Goal: Task Accomplishment & Management: Manage account settings

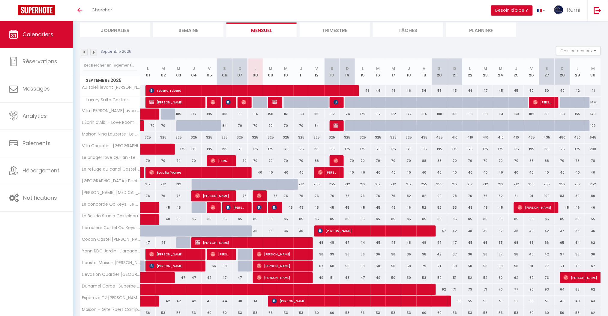
scroll to position [40, 0]
click at [277, 101] on span "[PERSON_NAME]" at bounding box center [274, 102] width 5 height 11
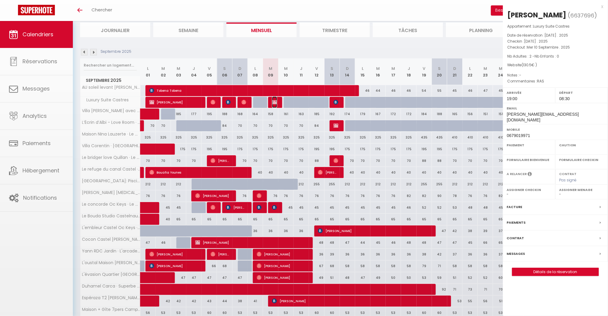
select select "OK"
select select "KO"
select select "1"
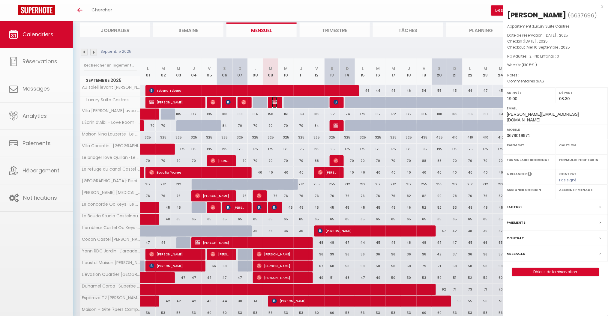
select select
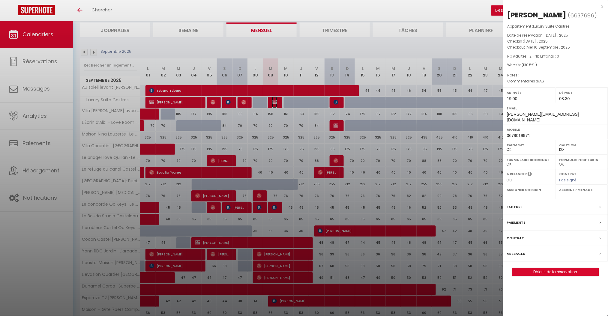
select select "39682"
click at [520, 251] on label "Messages" at bounding box center [516, 254] width 18 height 6
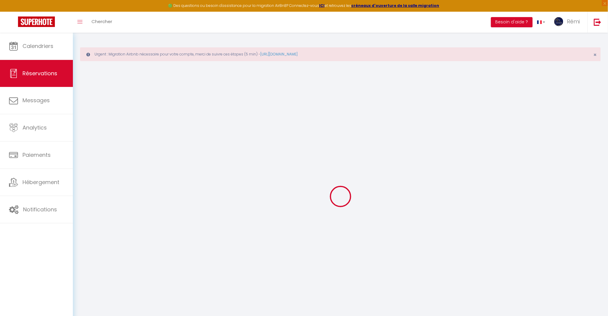
select select
checkbox input "false"
select select
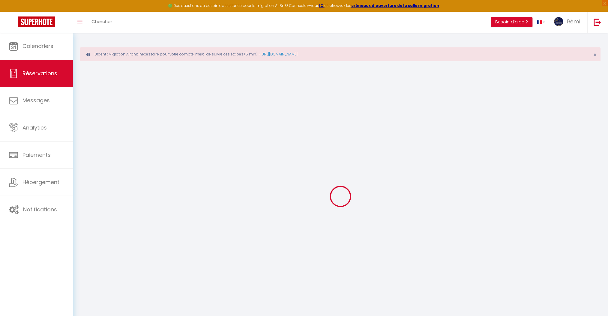
checkbox input "false"
type textarea "RAS"
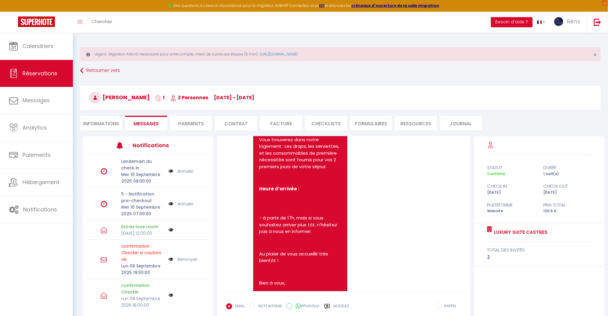
scroll to position [1520, 0]
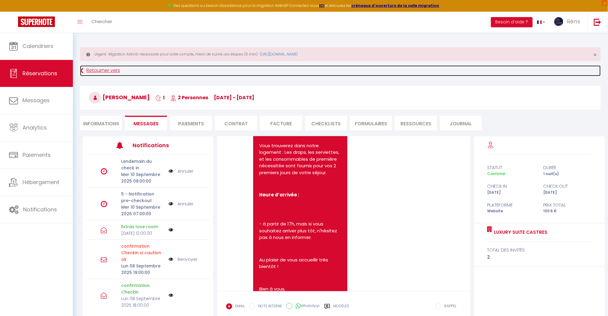
click at [89, 72] on link "Retourner vers" at bounding box center [340, 70] width 521 height 11
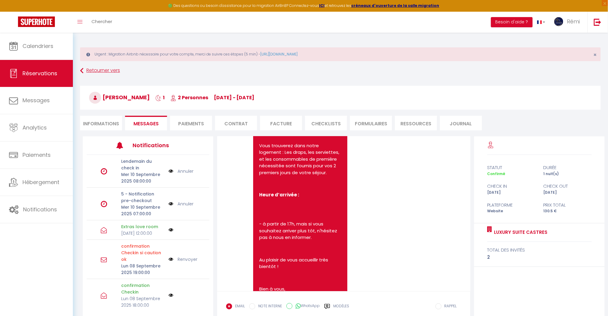
scroll to position [21, 0]
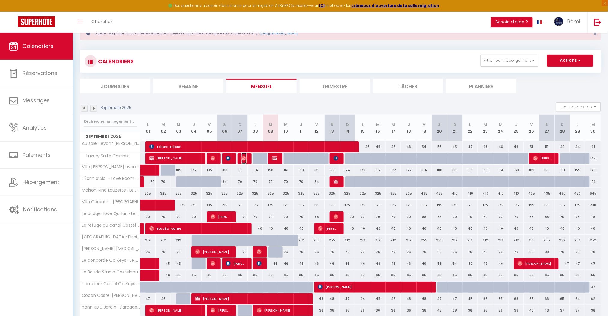
click at [243, 160] on img at bounding box center [244, 158] width 5 height 5
select select "OK"
select select "1"
select select "0"
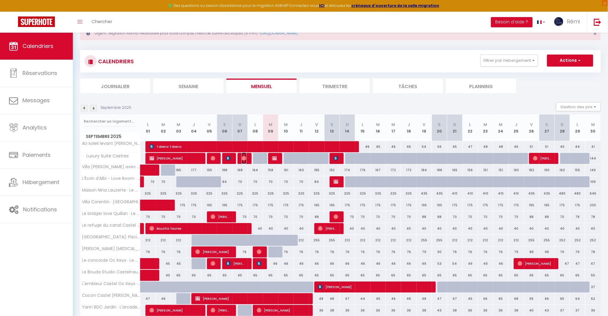
select select "1"
select select
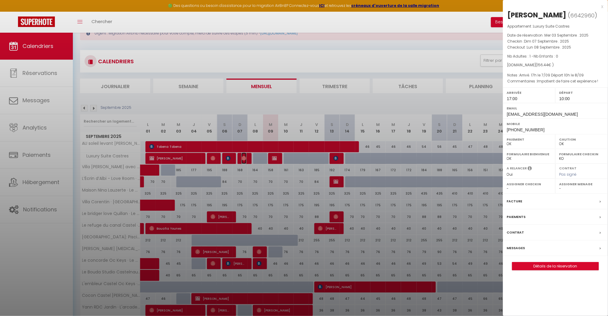
select select "39682"
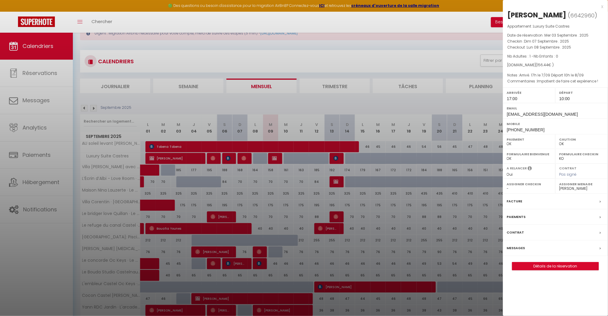
drag, startPoint x: 506, startPoint y: 17, endPoint x: 569, endPoint y: 13, distance: 63.5
click at [569, 13] on div "[PERSON_NAME] ( 6642960 ) Appartement : Luxury Suite Castres Date de réservatio…" at bounding box center [555, 140] width 105 height 260
copy div "[PERSON_NAME]"
drag, startPoint x: 366, startPoint y: 42, endPoint x: 238, endPoint y: 1, distance: 134.1
click at [364, 42] on div at bounding box center [304, 158] width 608 height 316
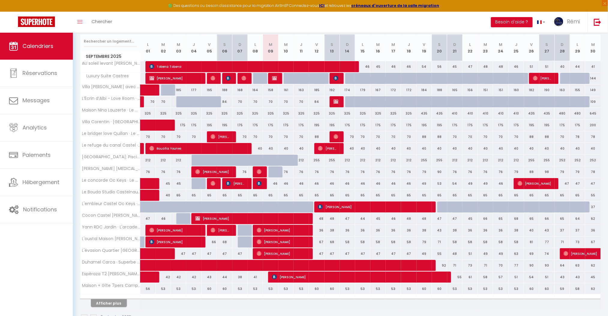
scroll to position [0, 0]
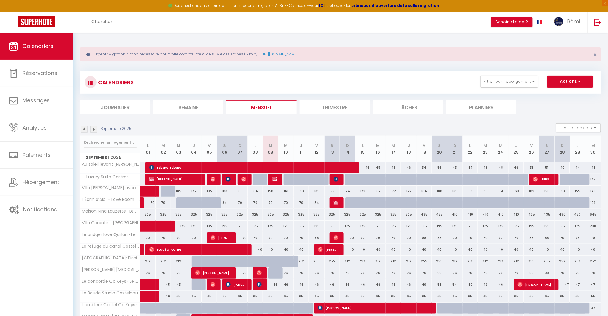
click at [84, 132] on div "Septembre 2025 Gestion des prix Nb Nuits minimum Règles Disponibilité" at bounding box center [340, 129] width 521 height 12
click at [84, 129] on img at bounding box center [84, 129] width 7 height 7
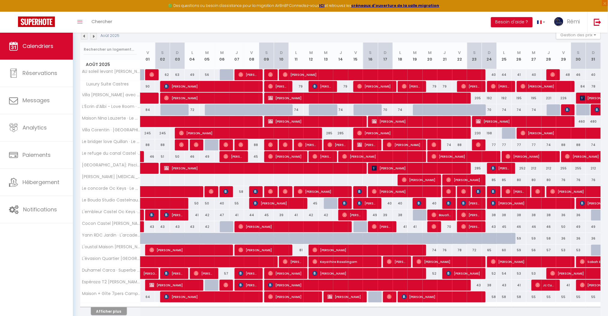
scroll to position [40, 0]
